Goal: Transaction & Acquisition: Purchase product/service

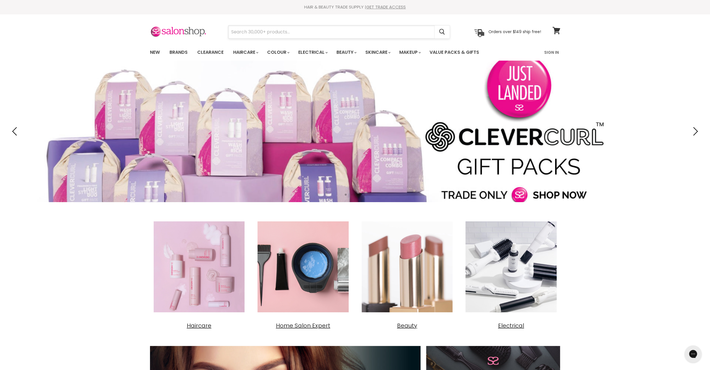
click at [288, 34] on input "Search" at bounding box center [331, 31] width 206 height 13
paste input "L'Oréal Professionnel Majirel Permanent Hair Colour (50ml tubes)"
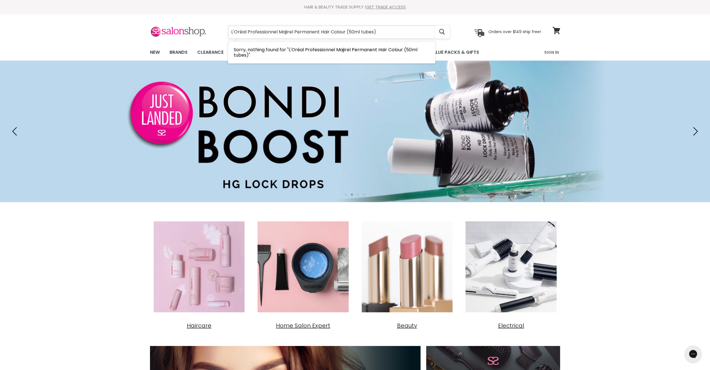
drag, startPoint x: 346, startPoint y: 31, endPoint x: 410, endPoint y: 34, distance: 63.4
click at [410, 34] on input "L'Oréal Professionnel Majirel Permanent Hair Colour (50ml tubes)" at bounding box center [331, 31] width 206 height 13
type input "L'Oréal Professionnel Majirel Permanent Hair Colour"
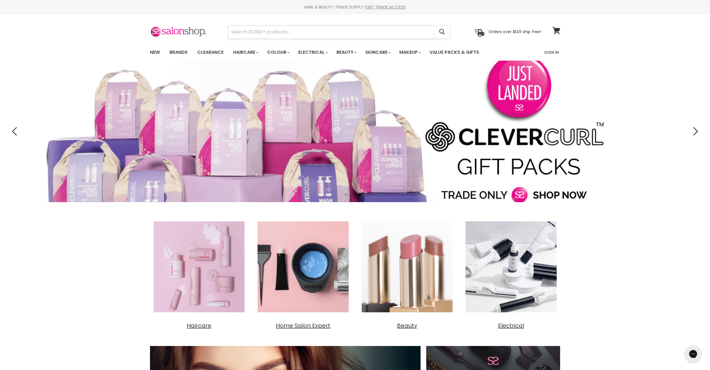
click at [251, 34] on input "Search" at bounding box center [331, 31] width 206 height 13
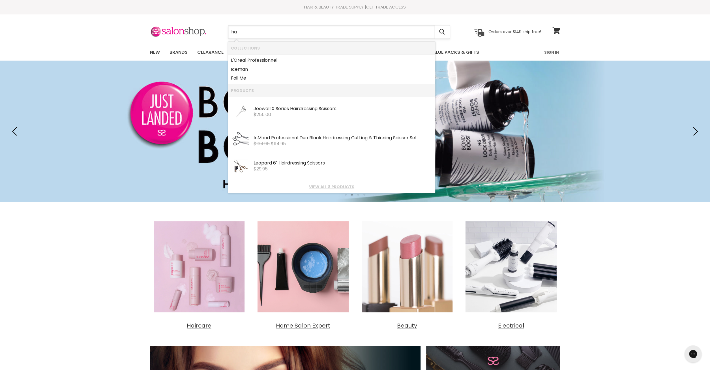
type input "h"
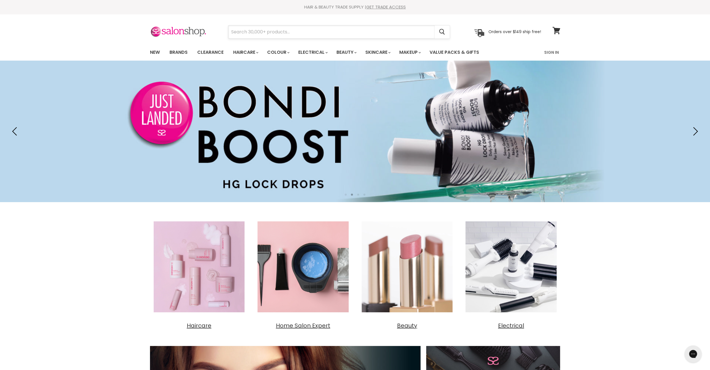
type input ";"
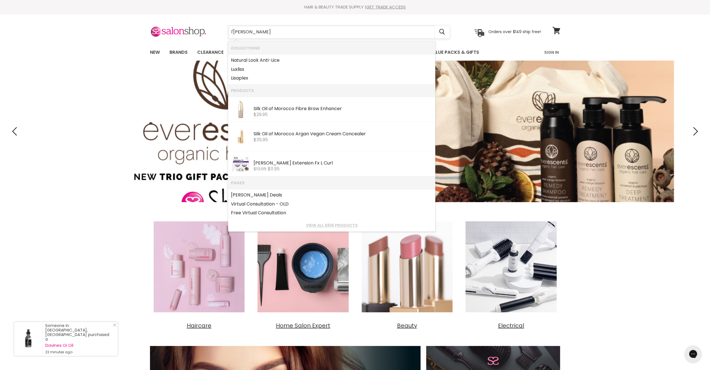
type input "l'oreal"
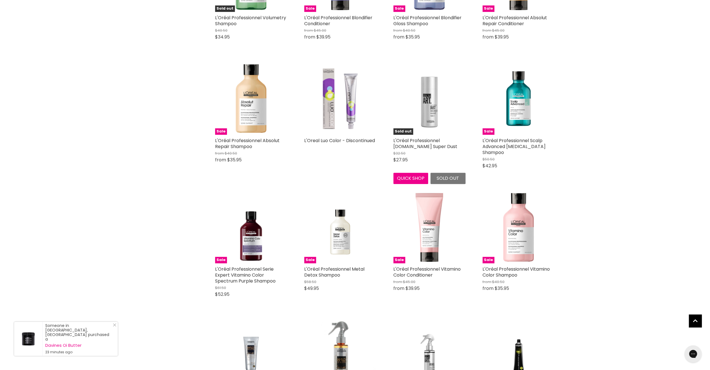
scroll to position [559, 0]
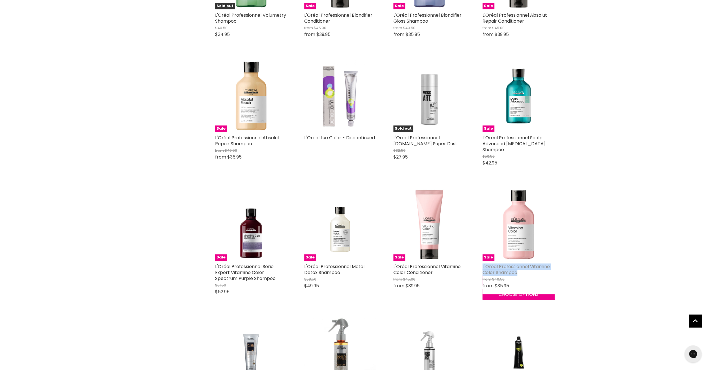
drag, startPoint x: 521, startPoint y: 264, endPoint x: 483, endPoint y: 260, distance: 39.0
click at [483, 263] on h2 "L'Oréal Professionnel Vitamino Color Shampoo" at bounding box center [518, 269] width 72 height 12
click at [579, 253] on div "Home Search results for “l'oreal” (96) l'oreal Showing 96 results for " l'oreal…" at bounding box center [355, 284] width 710 height 1549
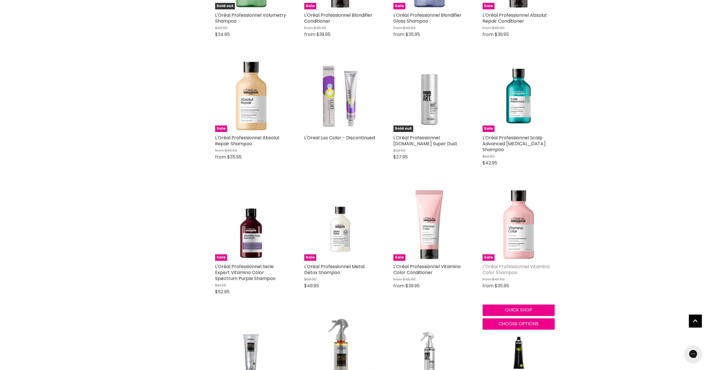
click at [504, 264] on link "L'Oréal Professionnel Vitamino Color Shampoo" at bounding box center [515, 269] width 67 height 12
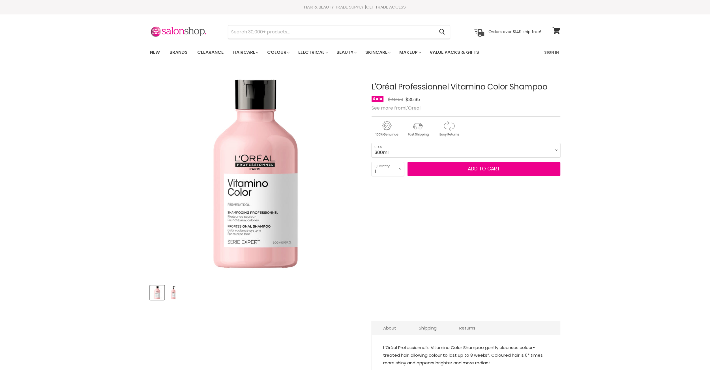
click at [371, 143] on select "300ml 1.5 Litre" at bounding box center [465, 150] width 189 height 14
click option "1.5 Litre" at bounding box center [0, 0] width 0 height 0
select select "1.5 Litre"
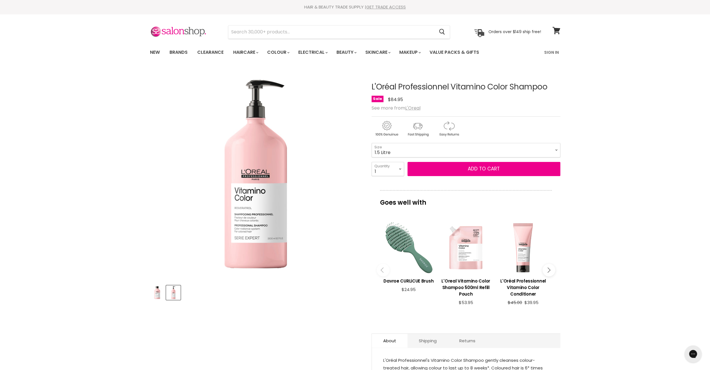
click at [382, 7] on link "GET TRADE ACCESS" at bounding box center [386, 7] width 40 height 6
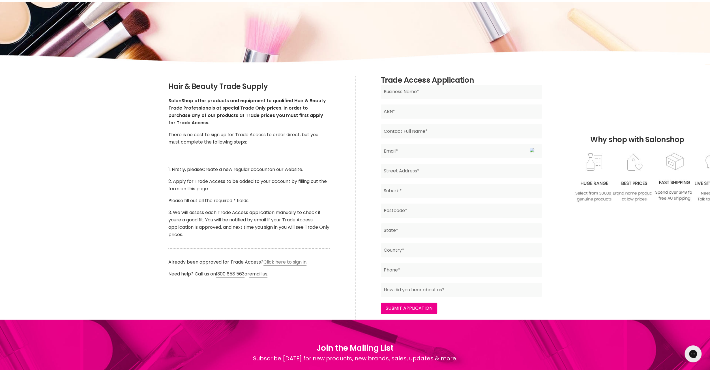
click at [291, 260] on link "Click here to sign in" at bounding box center [284, 262] width 43 height 7
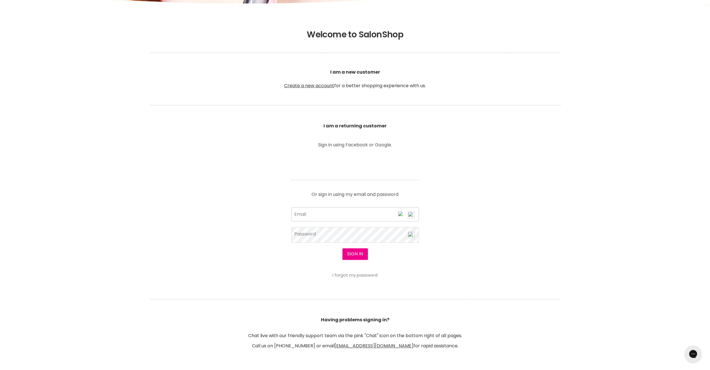
click at [320, 212] on input "Email" at bounding box center [354, 214] width 127 height 14
type input "[EMAIL_ADDRESS][DOMAIN_NAME]"
